Goal: Task Accomplishment & Management: Use online tool/utility

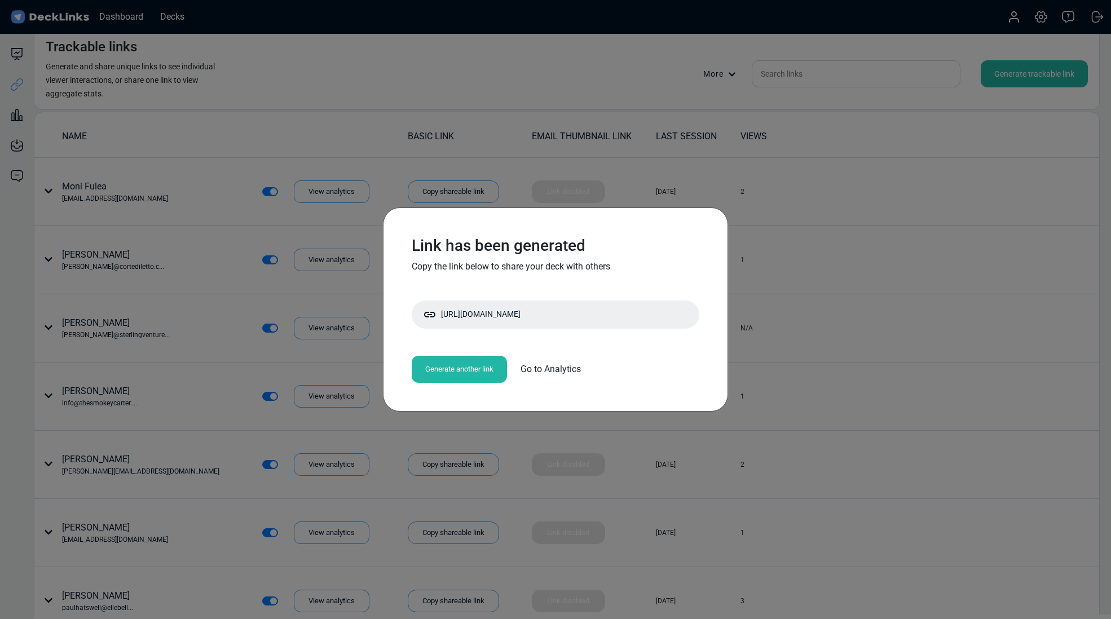
click at [534, 369] on span "Go to Analytics" at bounding box center [551, 370] width 60 height 14
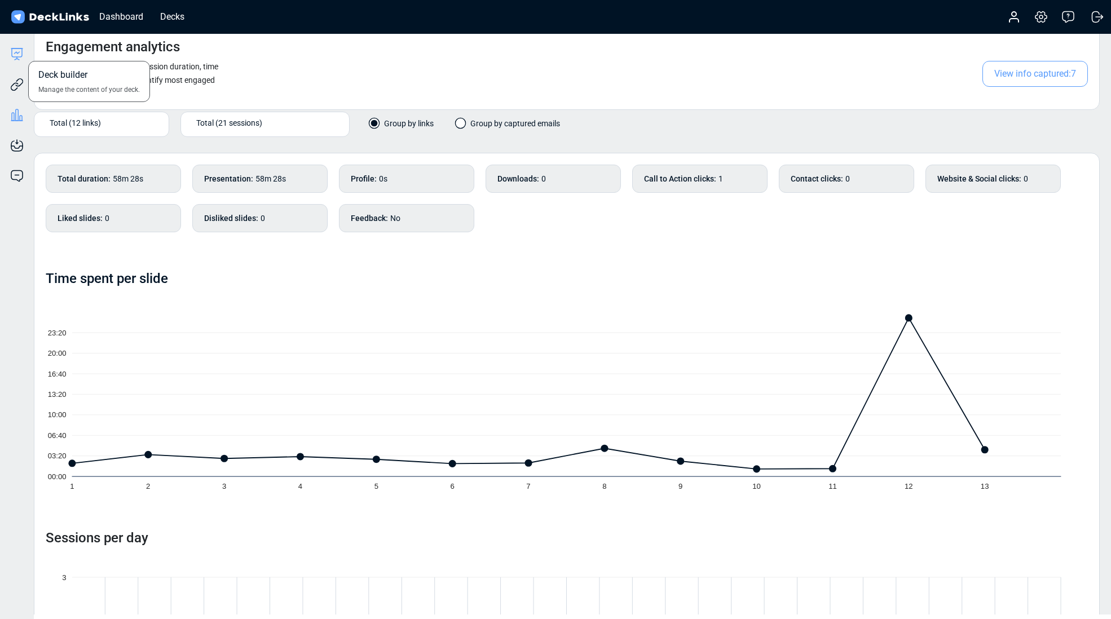
click at [17, 54] on icon at bounding box center [17, 54] width 14 height 14
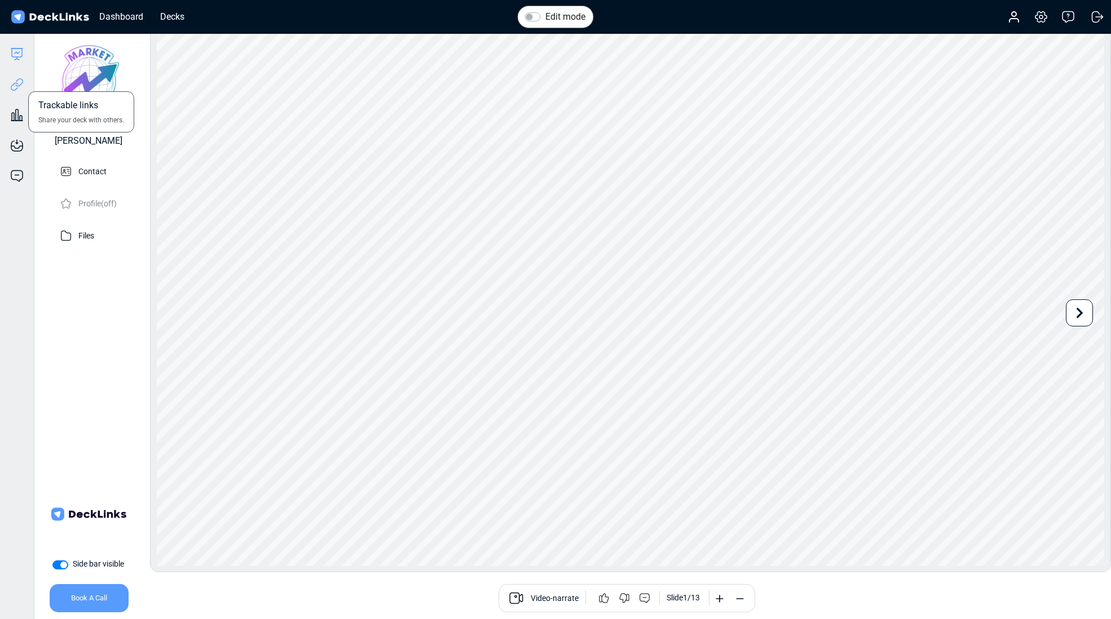
click at [20, 85] on icon at bounding box center [19, 82] width 8 height 8
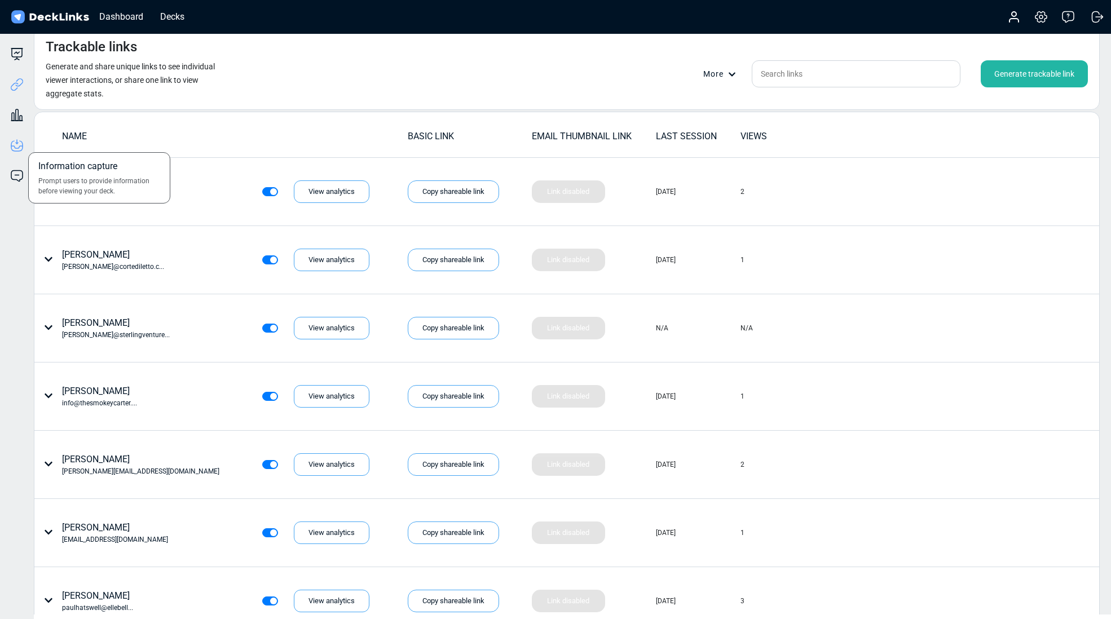
click at [18, 142] on icon at bounding box center [17, 142] width 1 height 4
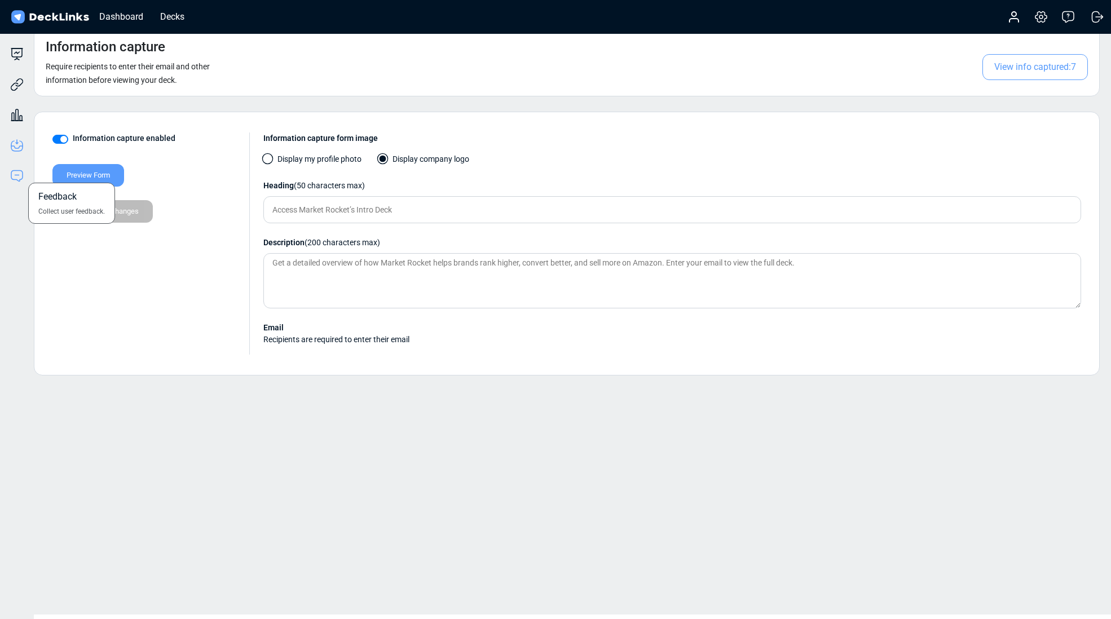
click at [16, 176] on icon at bounding box center [17, 176] width 14 height 14
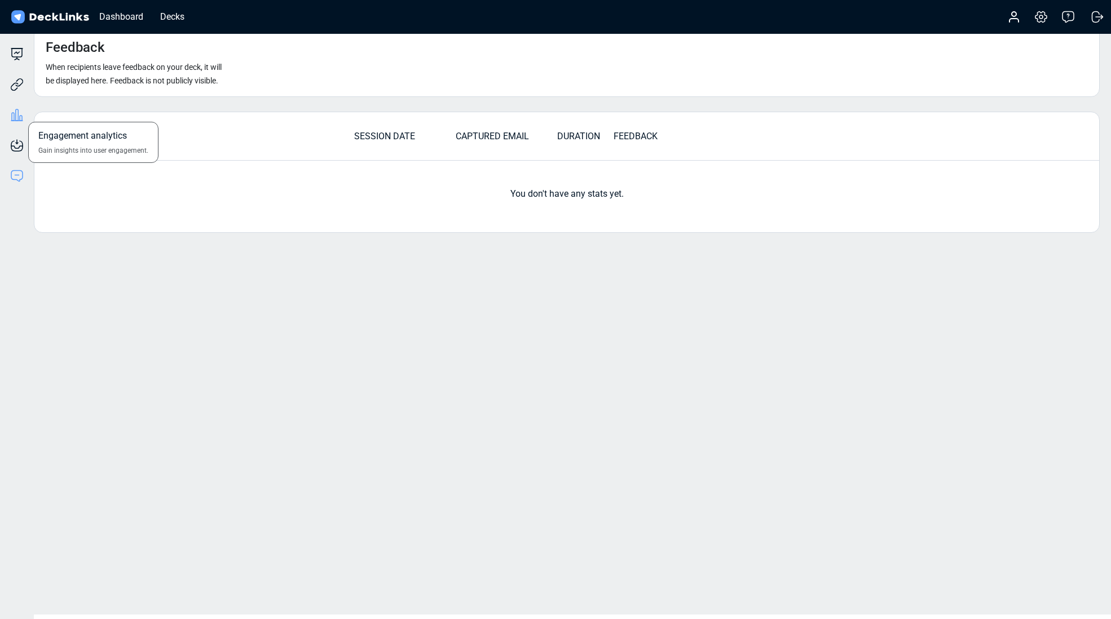
click at [16, 109] on icon at bounding box center [17, 115] width 14 height 14
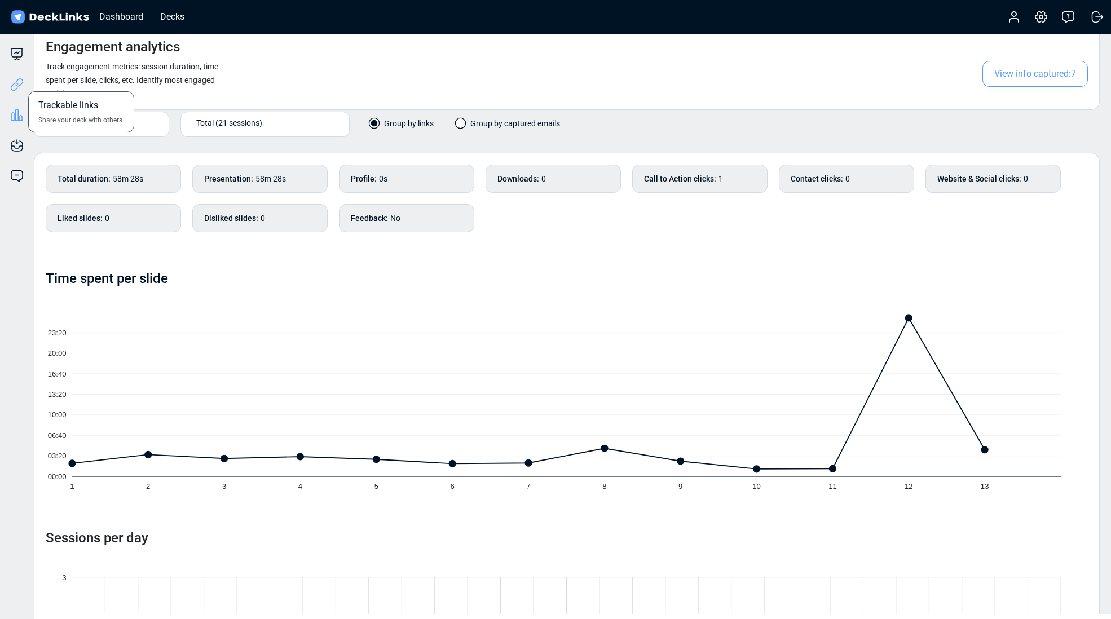
click at [10, 85] on icon at bounding box center [17, 85] width 14 height 14
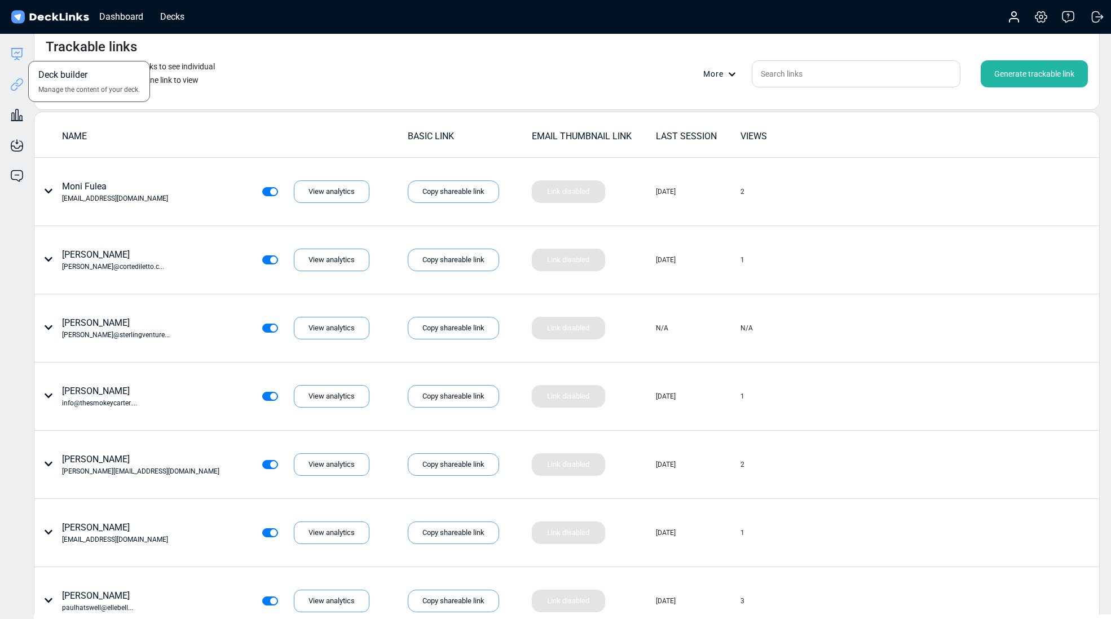
click at [15, 60] on icon at bounding box center [17, 54] width 14 height 14
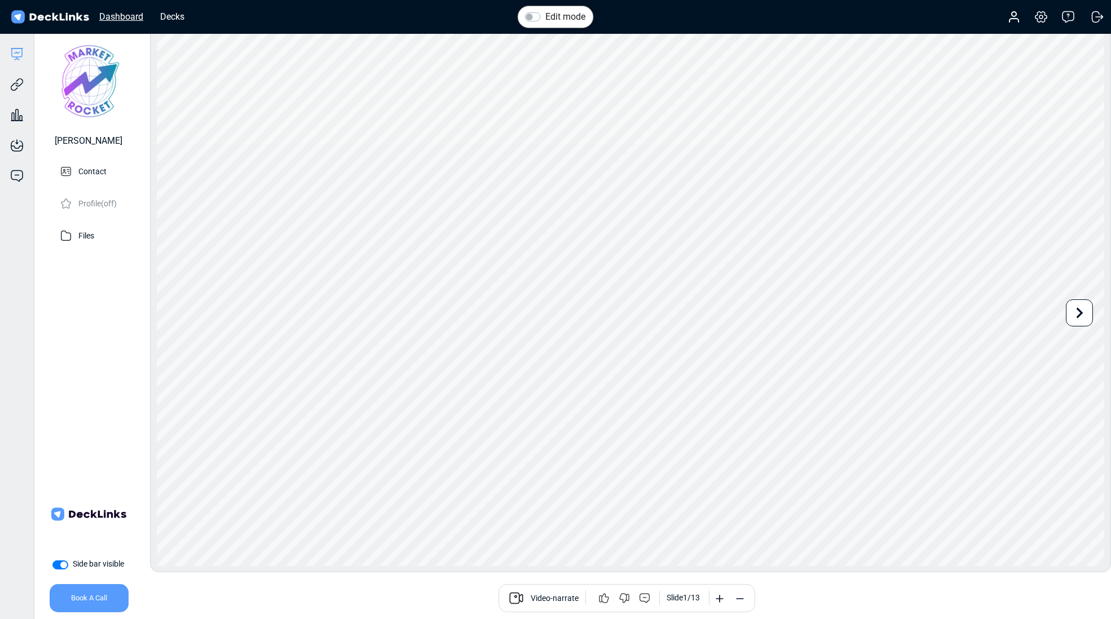
click at [109, 19] on div "Dashboard" at bounding box center [121, 17] width 55 height 14
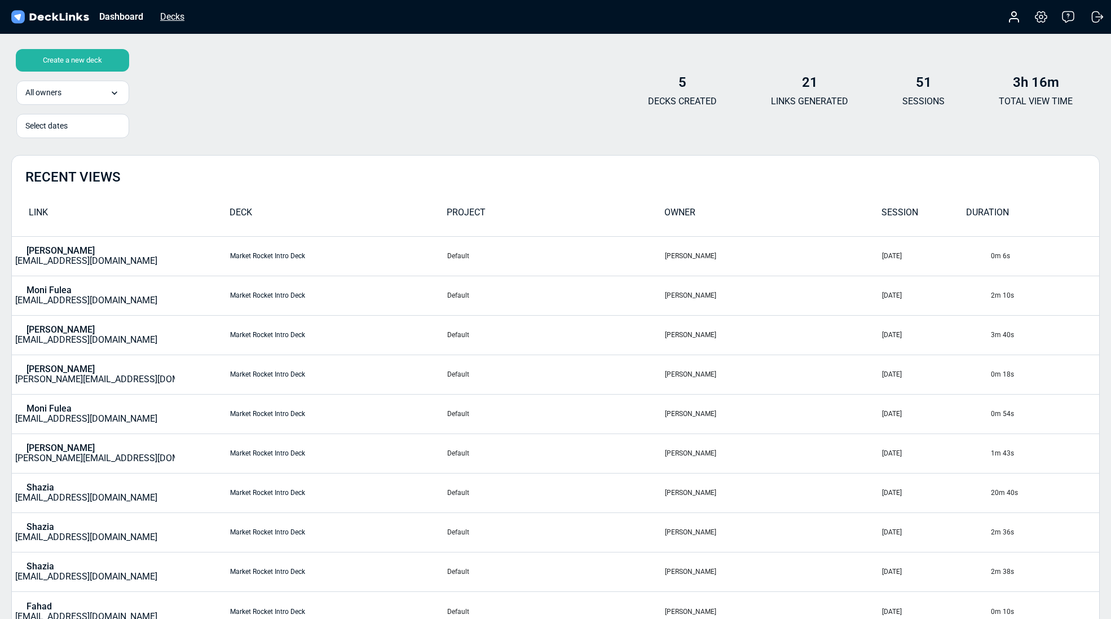
click at [169, 14] on div "Decks" at bounding box center [173, 17] width 36 height 14
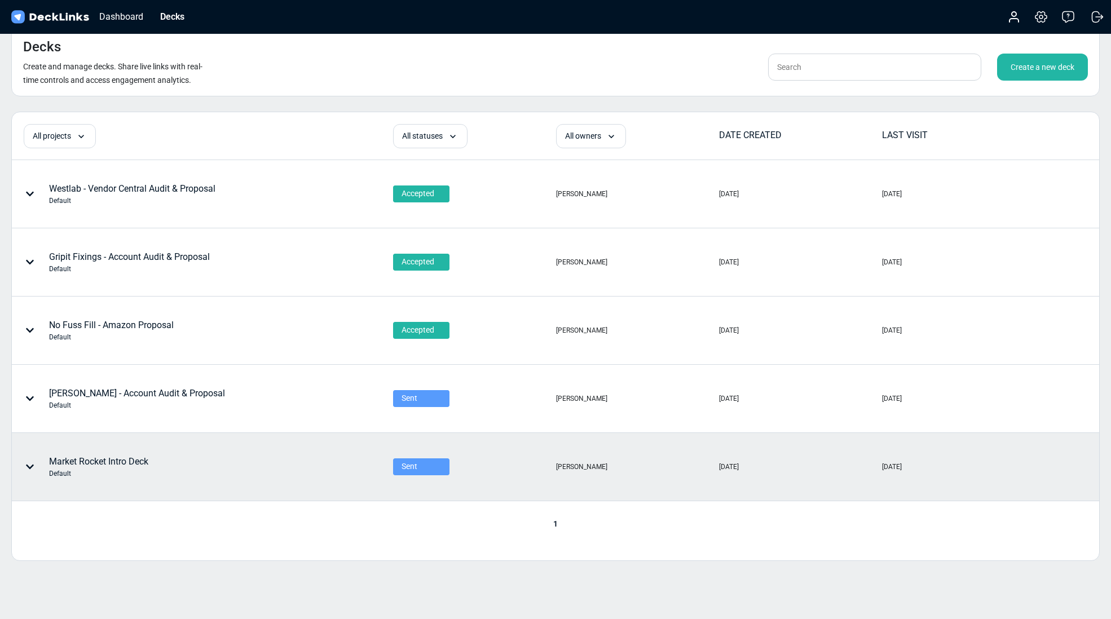
click at [33, 461] on div at bounding box center [32, 467] width 34 height 34
drag, startPoint x: 207, startPoint y: 487, endPoint x: 151, endPoint y: 463, distance: 60.9
click at [207, 487] on div at bounding box center [555, 309] width 1111 height 619
click at [138, 459] on div "Market Rocket Intro Deck Default" at bounding box center [98, 467] width 99 height 24
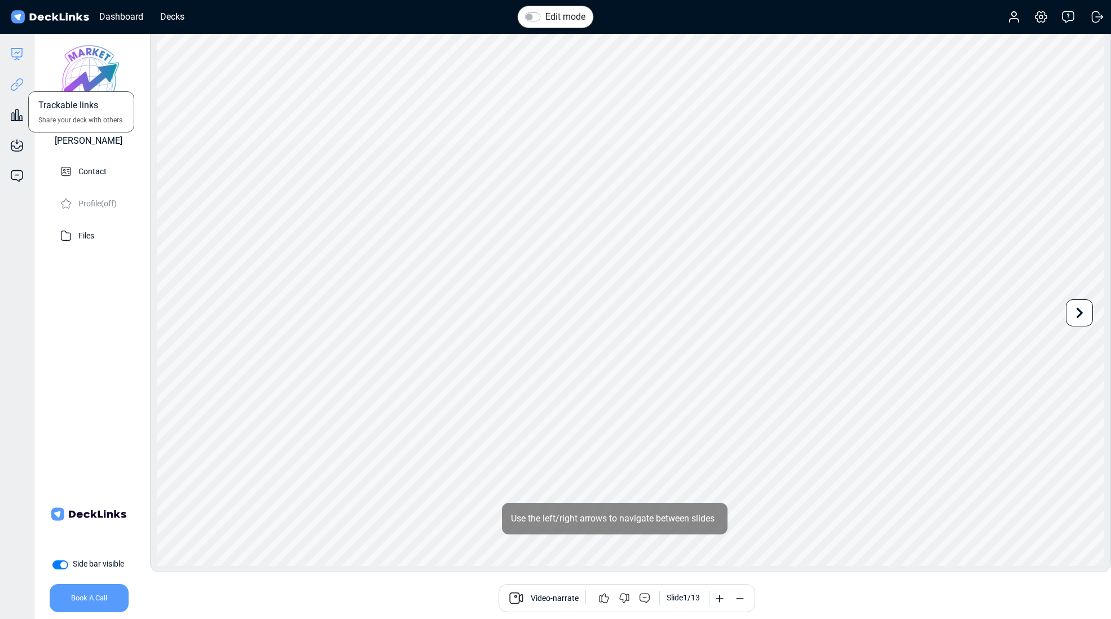
click at [19, 82] on icon at bounding box center [17, 85] width 14 height 14
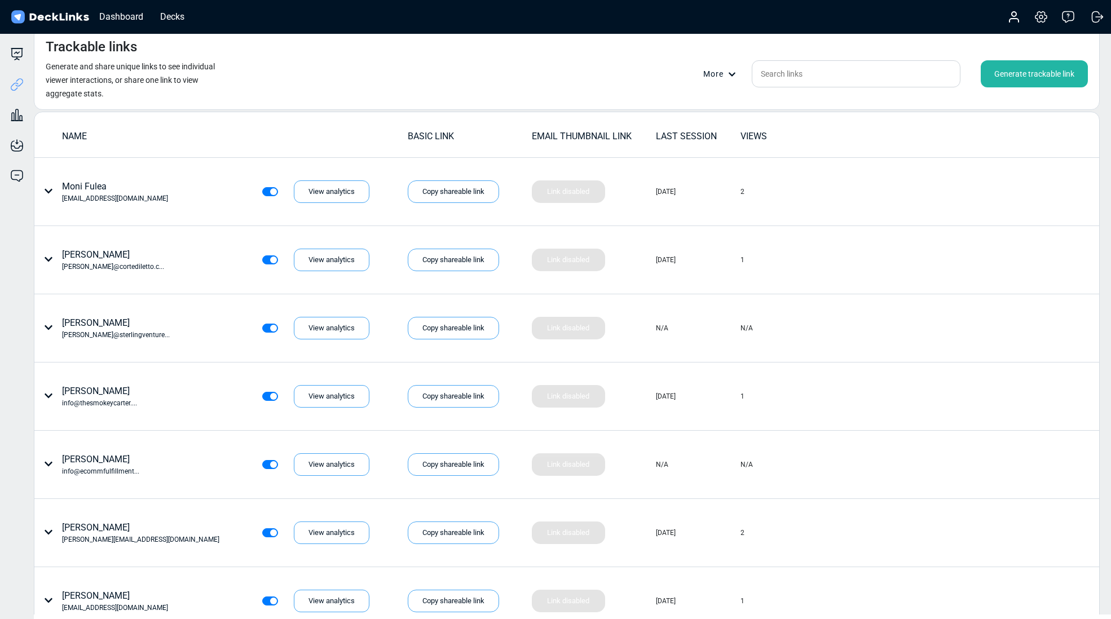
click at [1030, 73] on div "Generate trackable link" at bounding box center [1034, 73] width 107 height 27
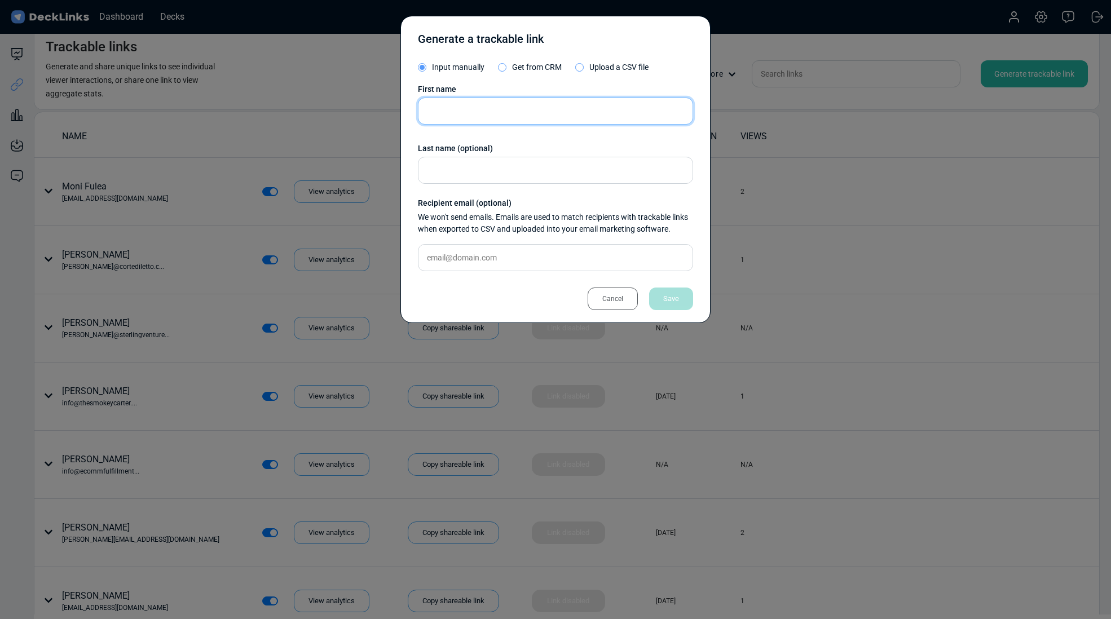
click at [448, 107] on input "text" at bounding box center [555, 111] width 275 height 27
click at [440, 115] on input "Algon" at bounding box center [555, 111] width 275 height 27
type input "[PERSON_NAME]"
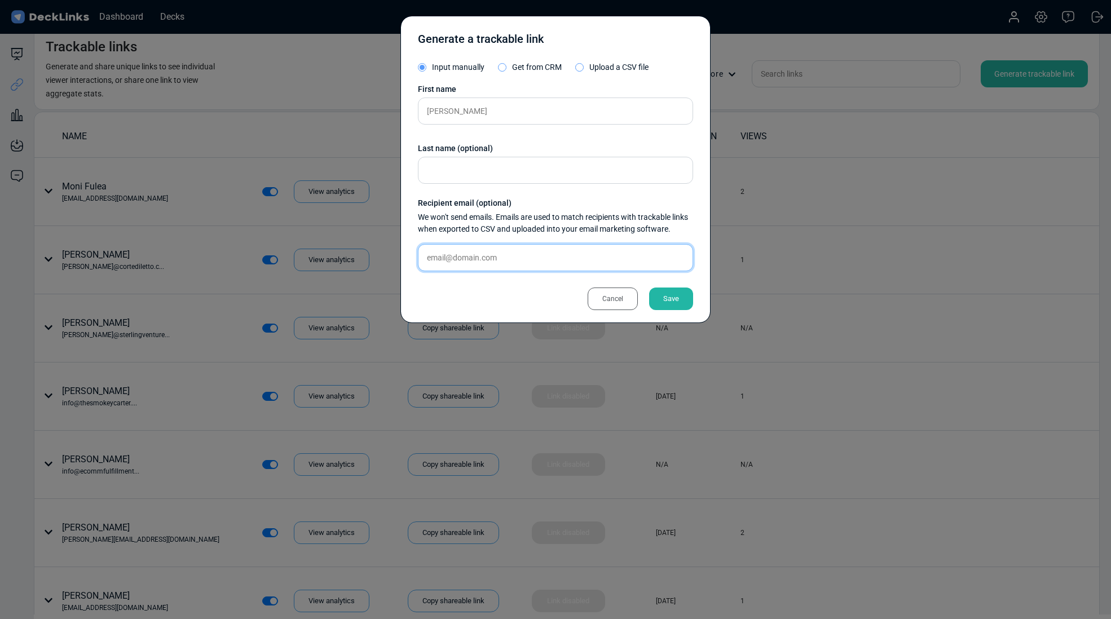
click at [479, 258] on input "text" at bounding box center [555, 257] width 275 height 27
paste input "[PERSON_NAME][EMAIL_ADDRESS][DOMAIN_NAME]"
type input "[PERSON_NAME][EMAIL_ADDRESS][DOMAIN_NAME]"
click at [675, 302] on div "Save" at bounding box center [671, 299] width 44 height 23
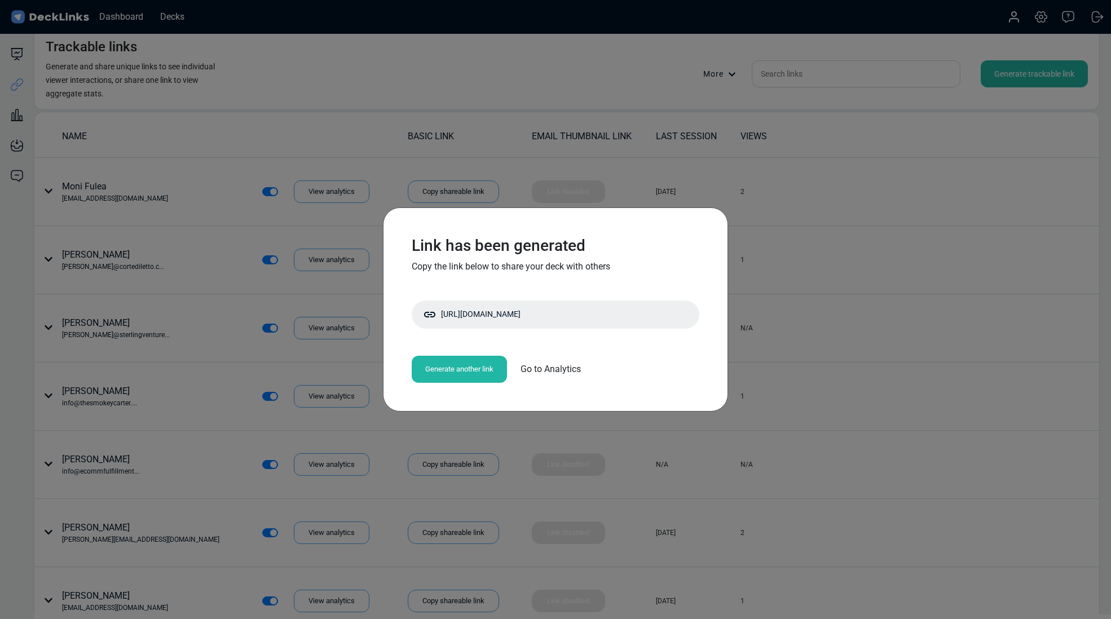
click at [457, 369] on div "Generate another link" at bounding box center [459, 369] width 95 height 27
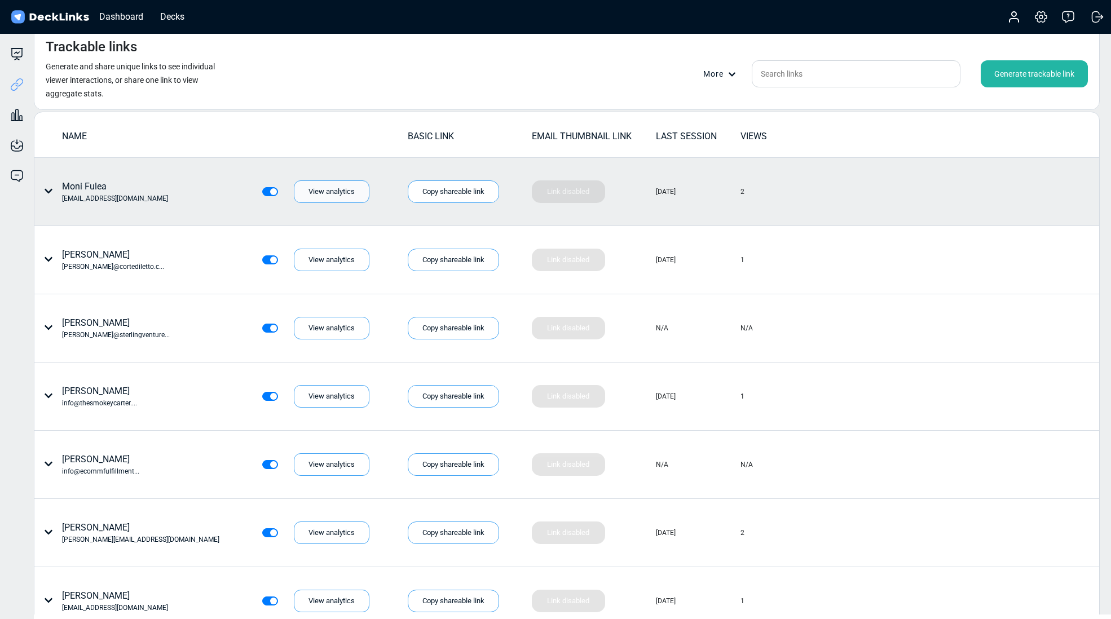
click at [333, 185] on div "View analytics" at bounding box center [332, 191] width 76 height 23
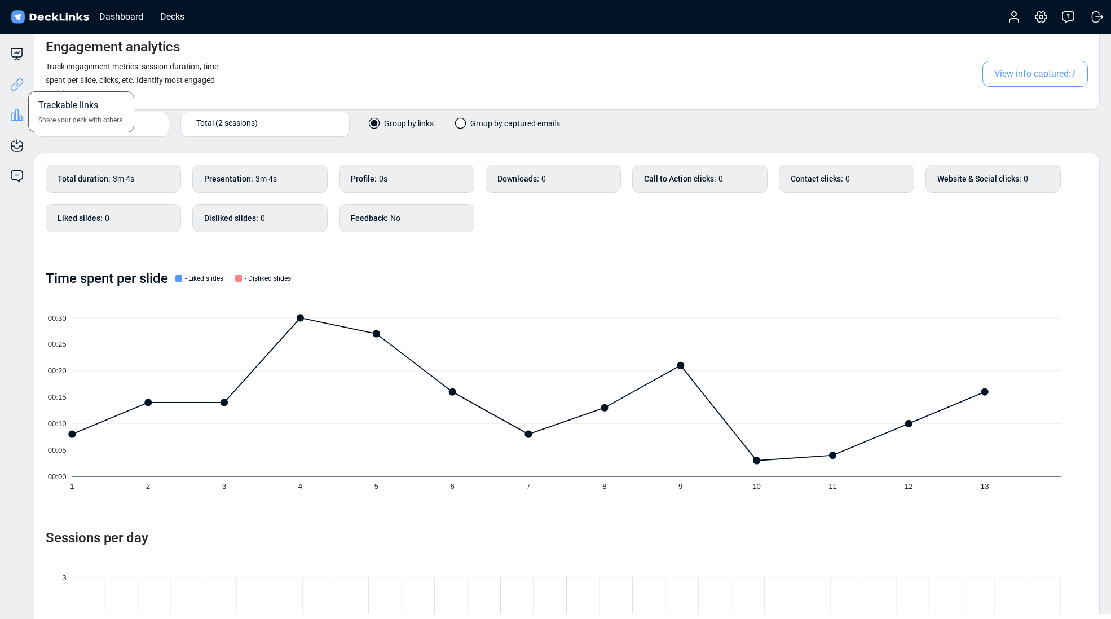
click at [17, 79] on icon at bounding box center [19, 82] width 8 height 8
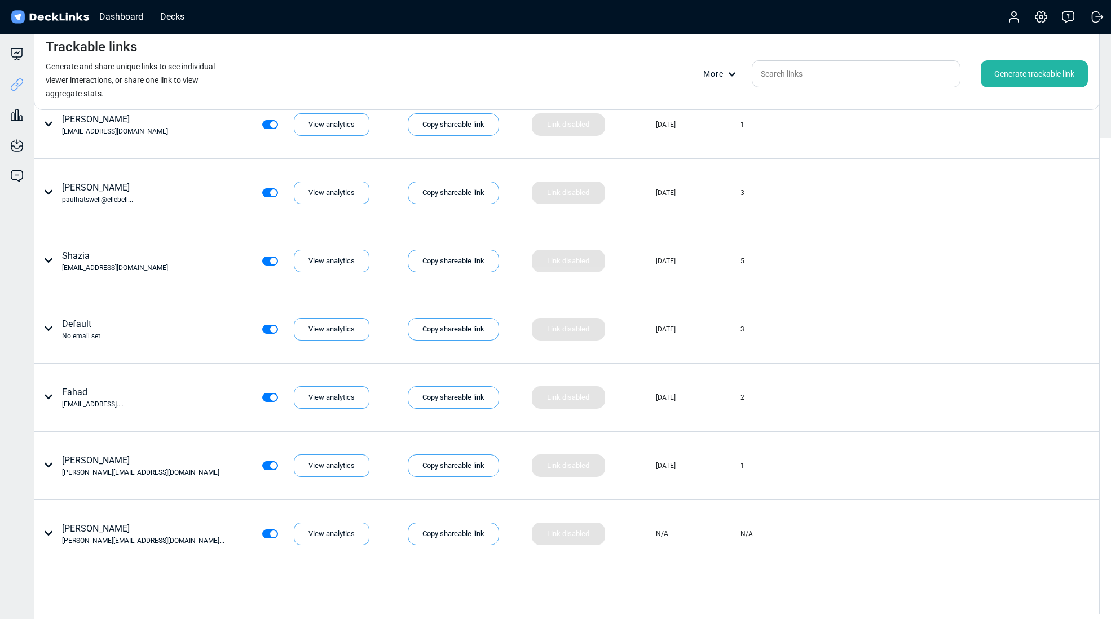
scroll to position [566, 0]
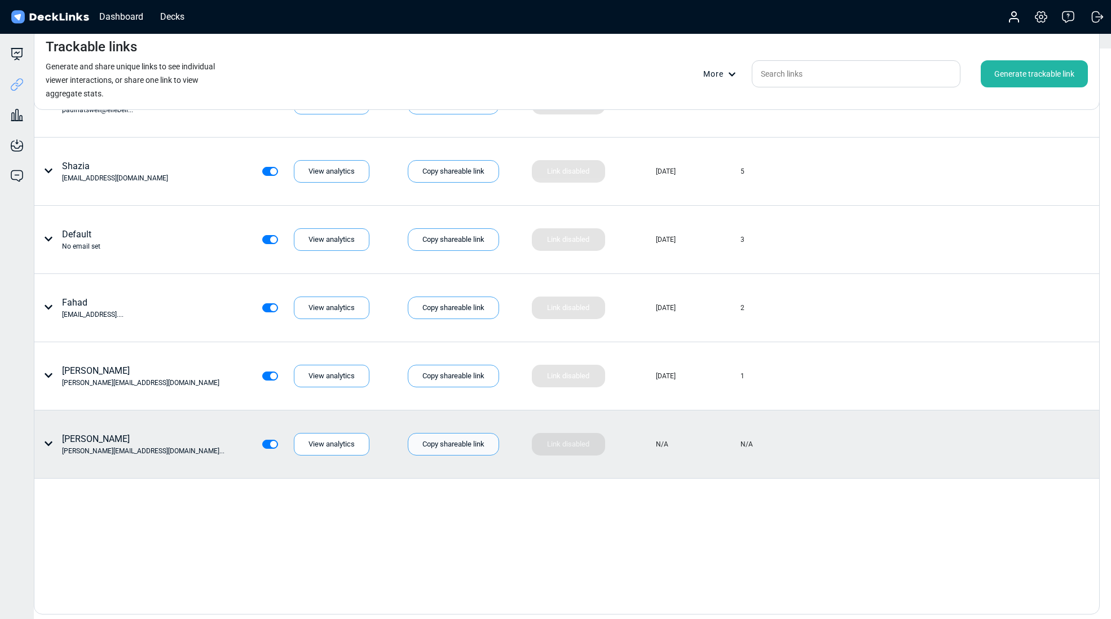
click at [468, 443] on div "Copy shareable link" at bounding box center [453, 444] width 91 height 23
